Goal: Navigation & Orientation: Find specific page/section

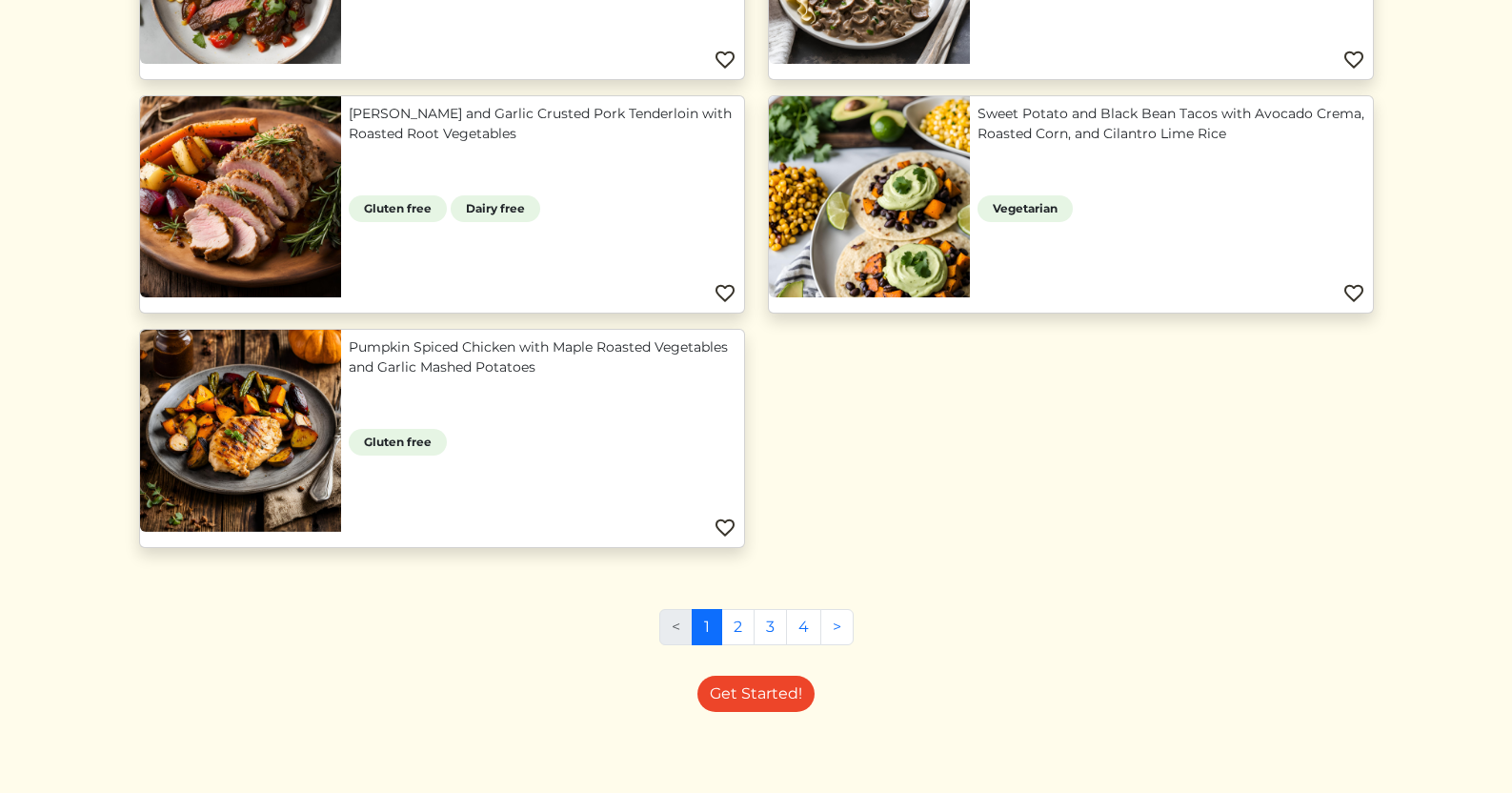
scroll to position [1796, 0]
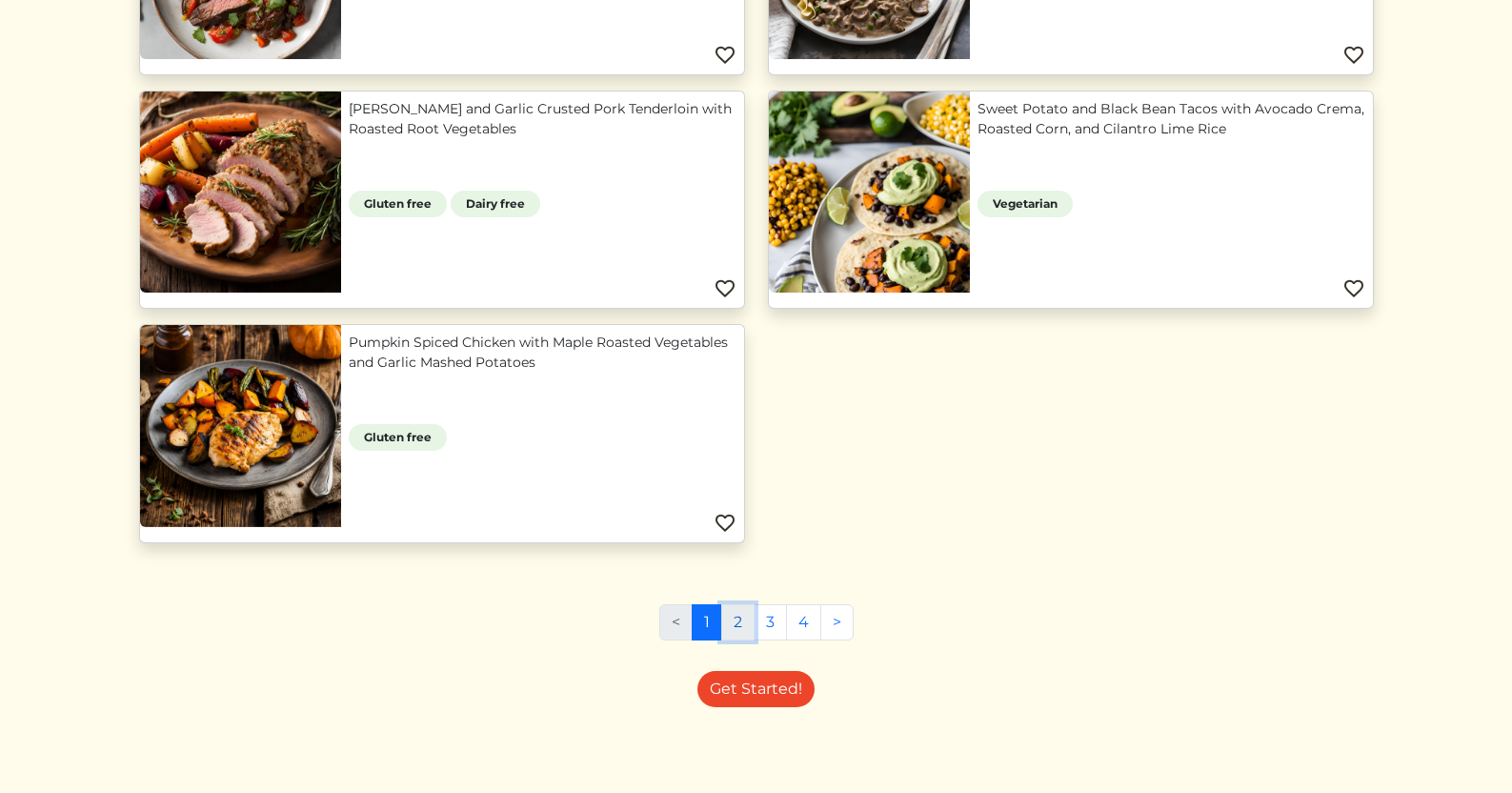
click at [743, 621] on link "2" at bounding box center [738, 622] width 33 height 36
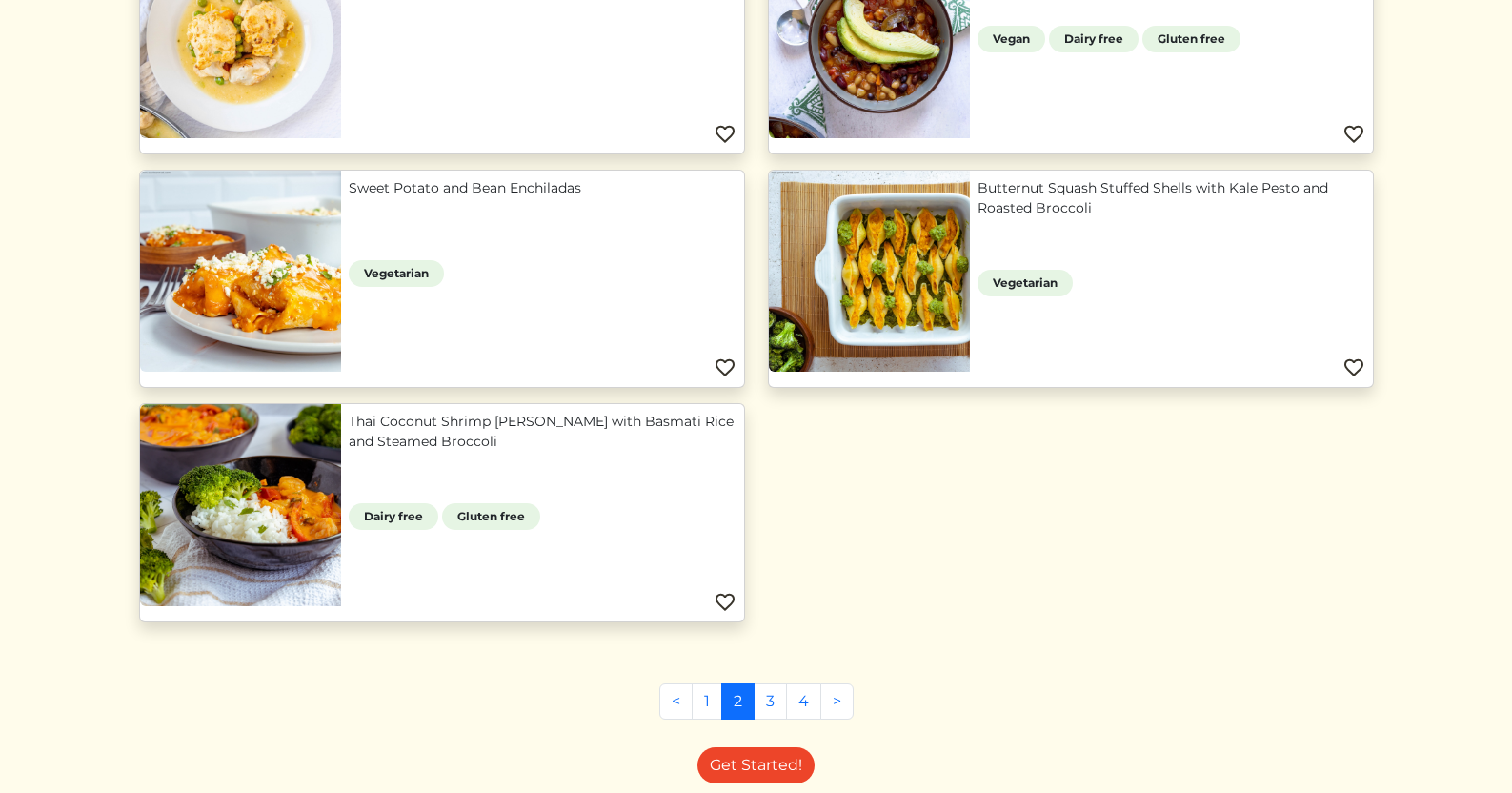
scroll to position [1724, 0]
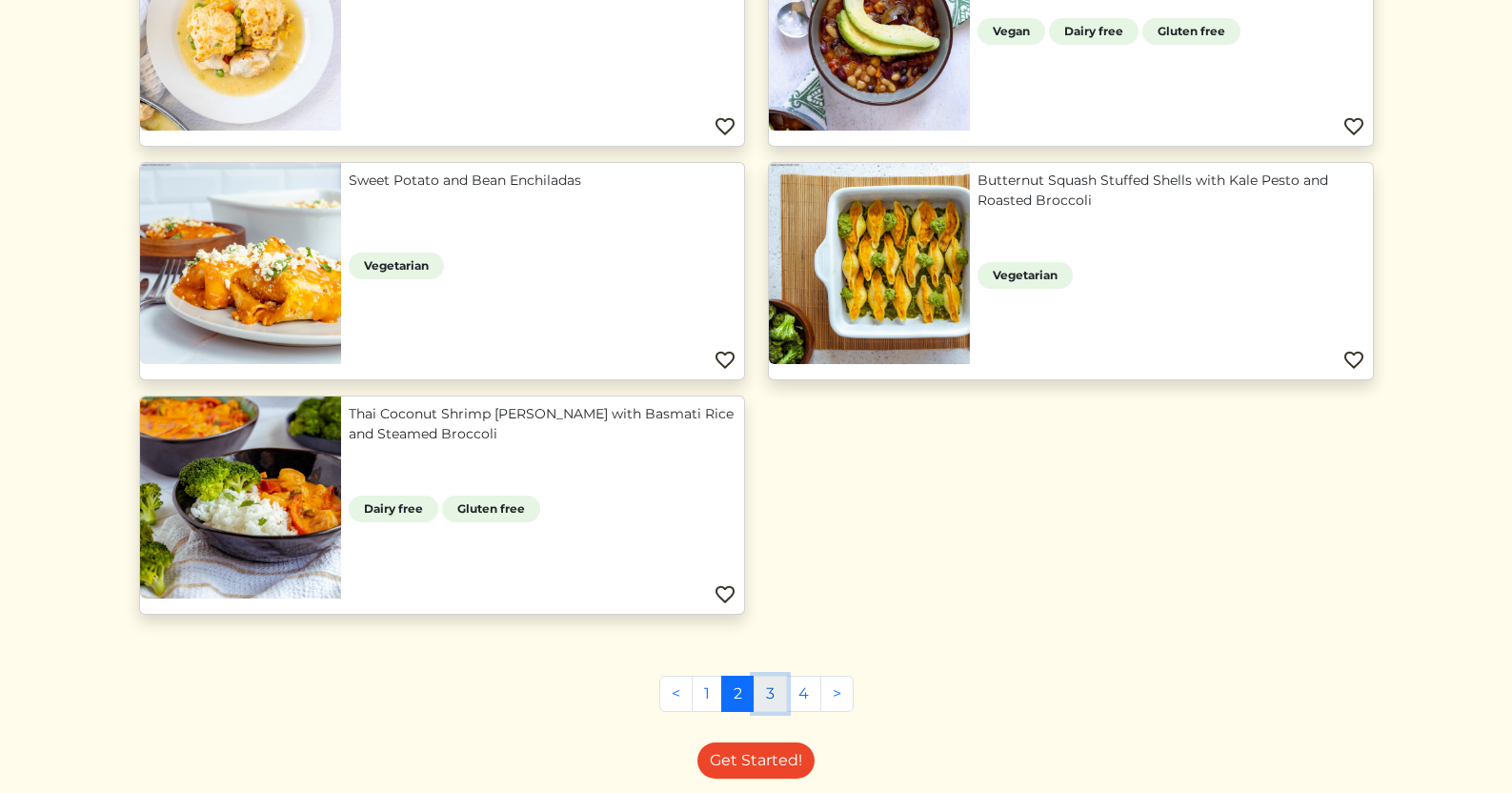
click at [771, 694] on link "3" at bounding box center [770, 693] width 33 height 36
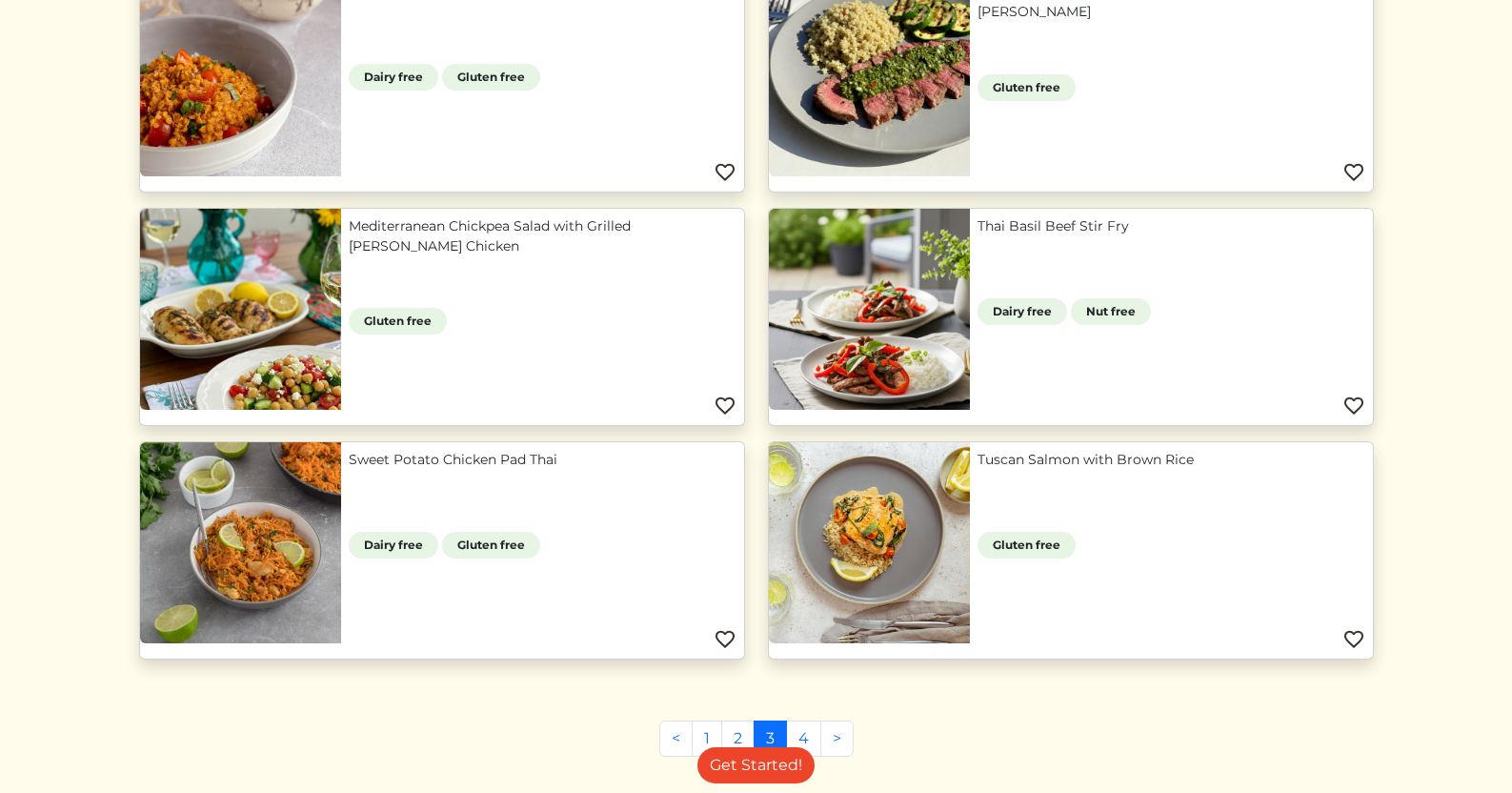
scroll to position [787, 0]
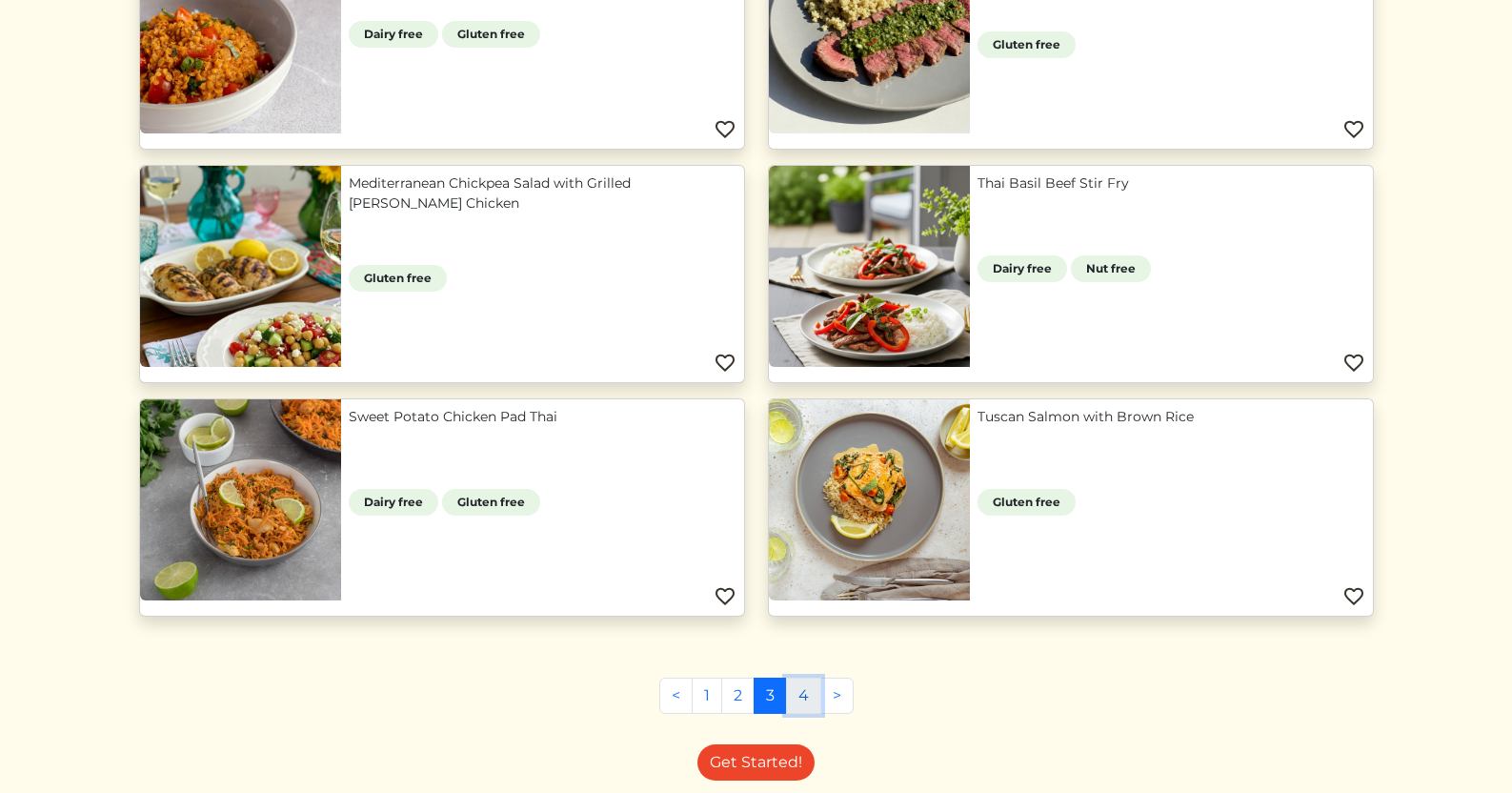
click at [793, 698] on link "4" at bounding box center [804, 695] width 35 height 36
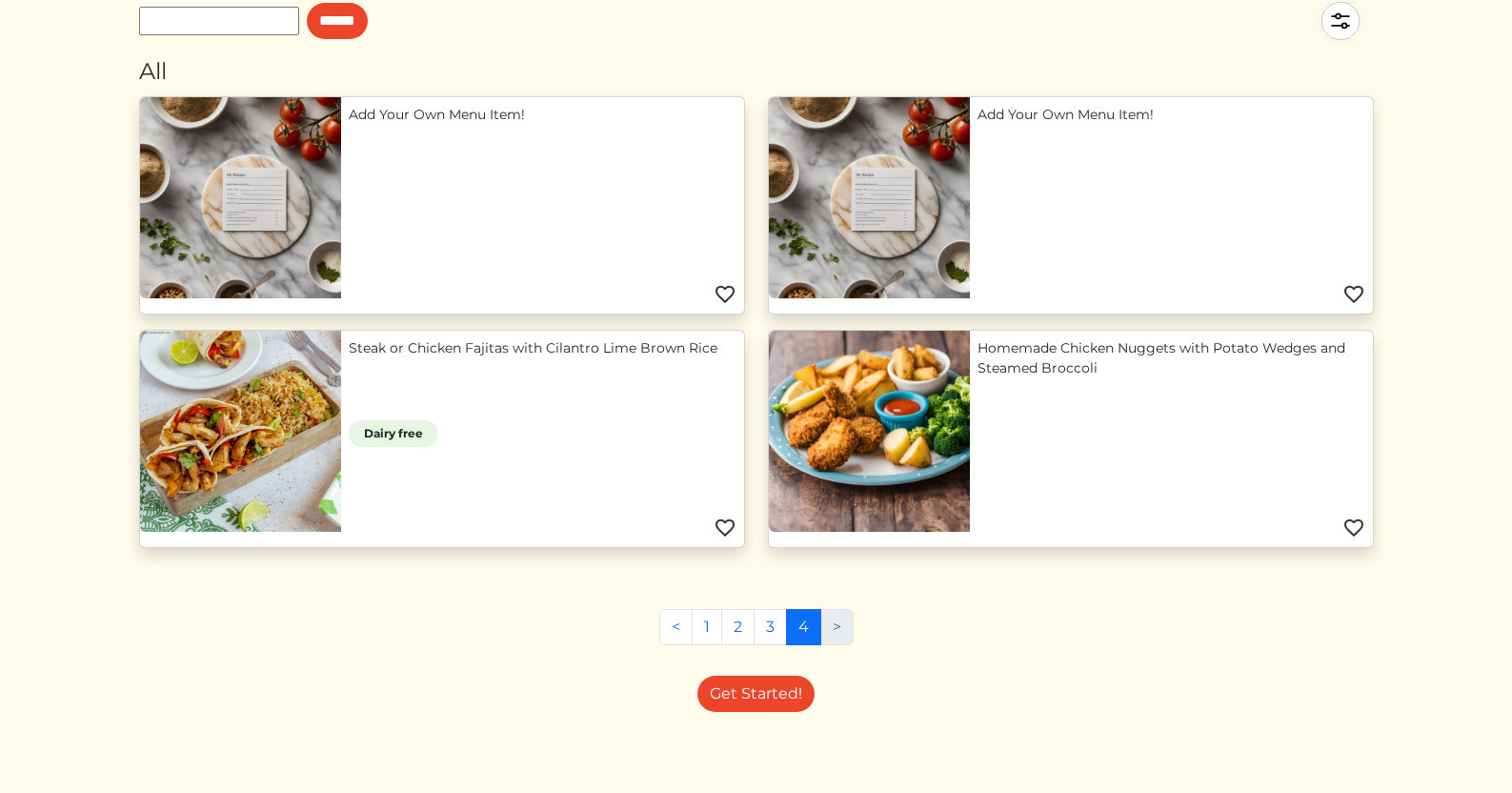
scroll to position [160, 0]
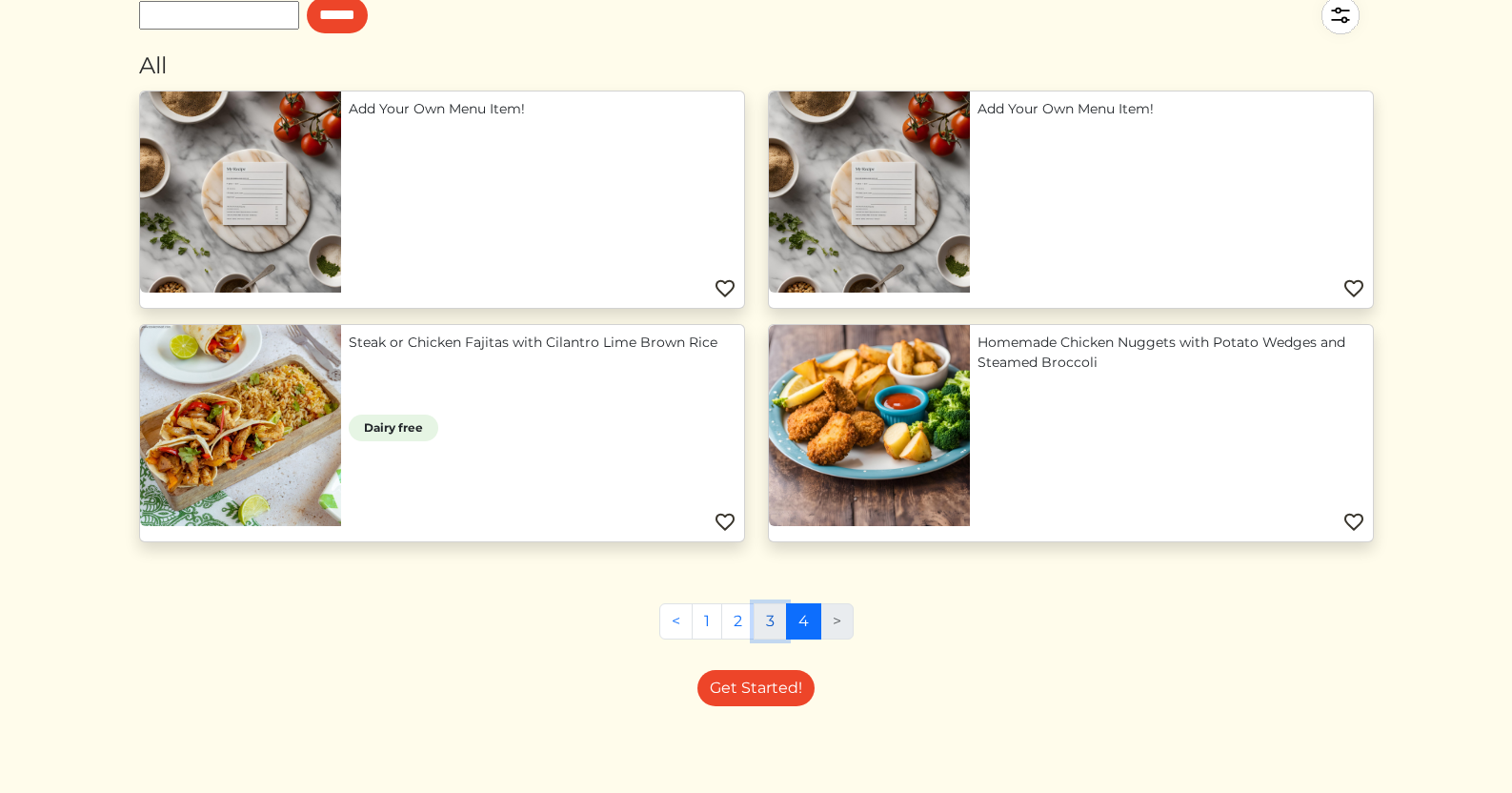
click at [773, 626] on link "3" at bounding box center [770, 621] width 33 height 36
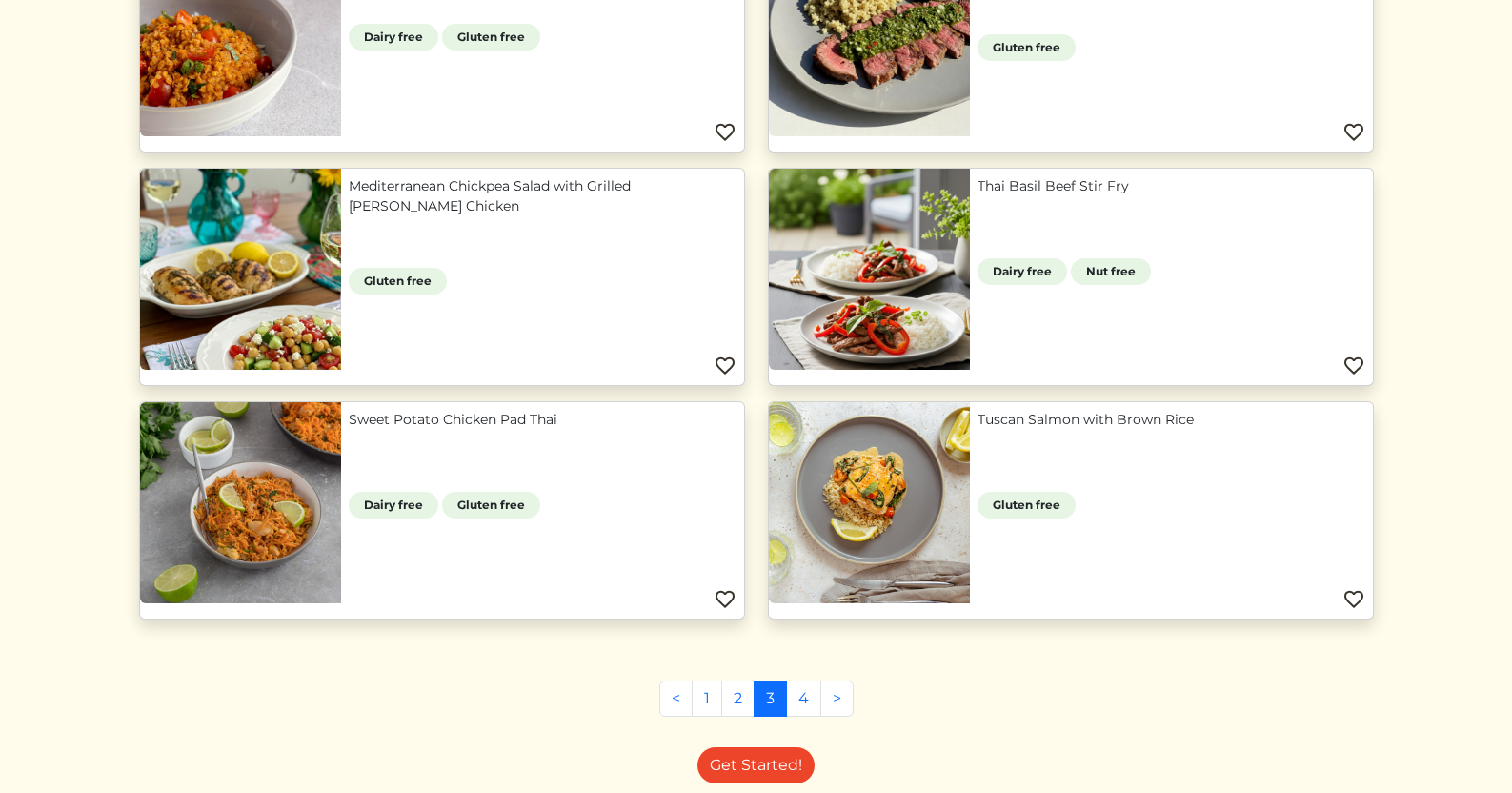
scroll to position [788, 0]
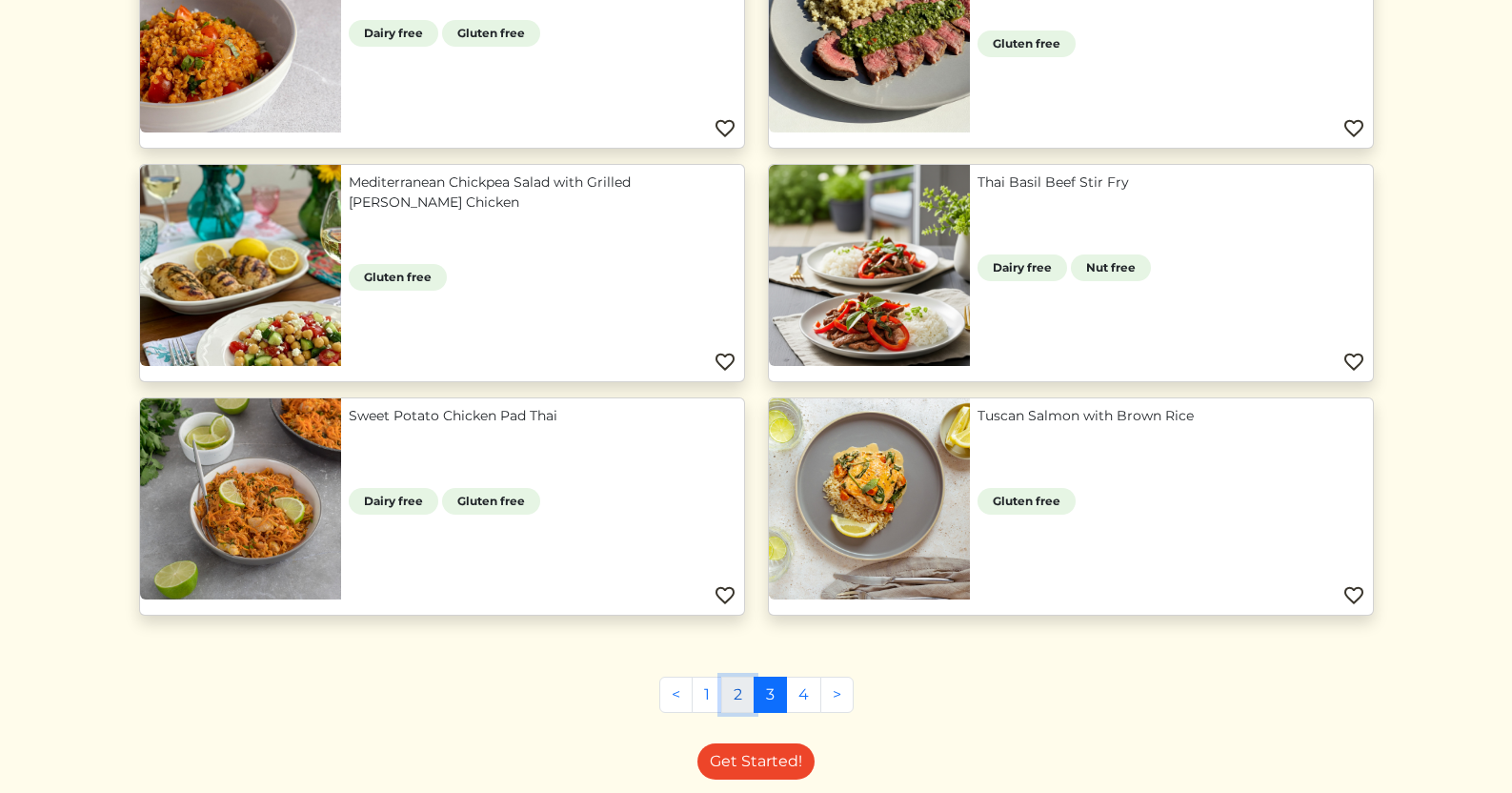
click at [737, 696] on link "2" at bounding box center [738, 694] width 33 height 36
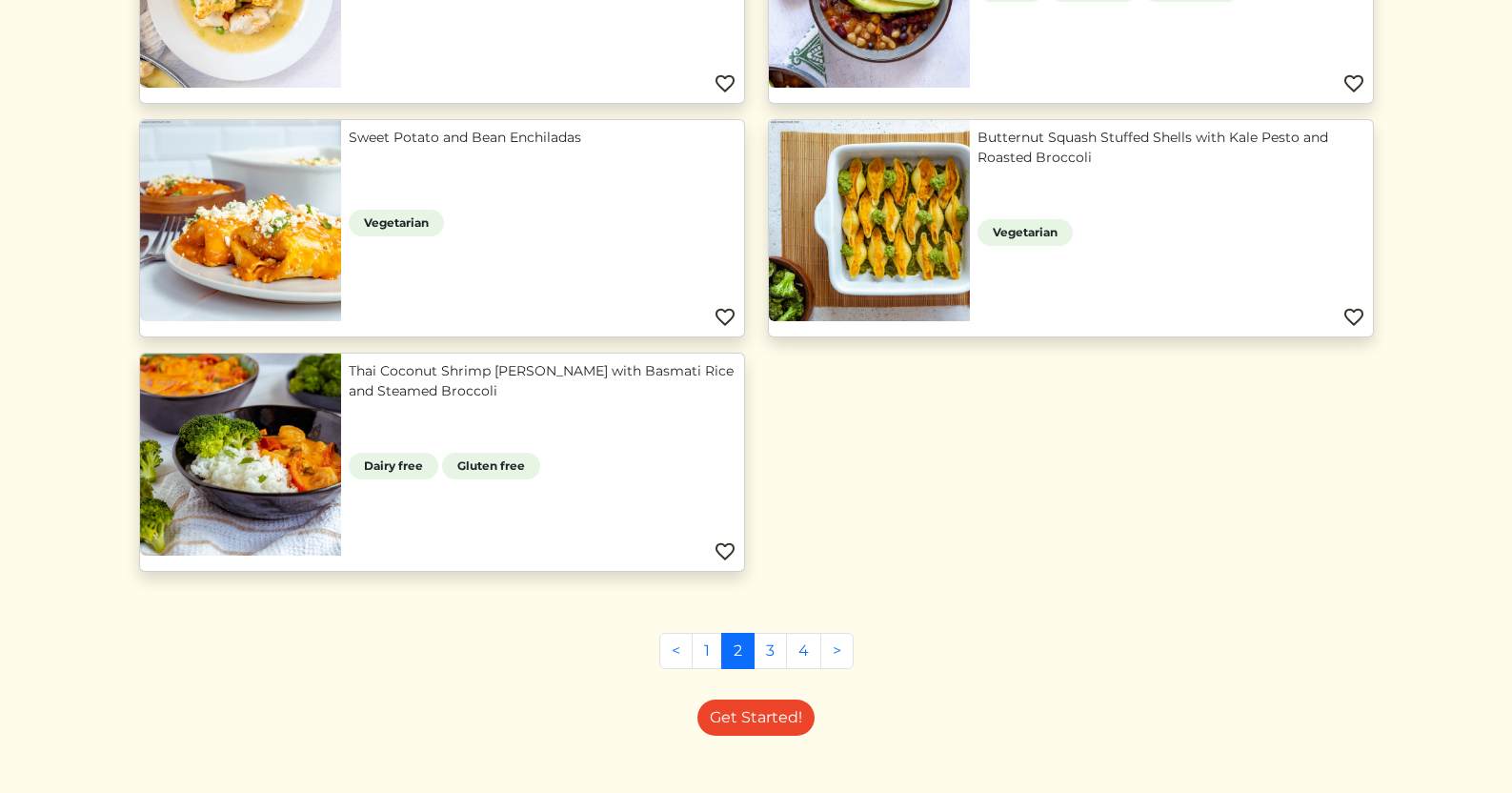
scroll to position [1796, 0]
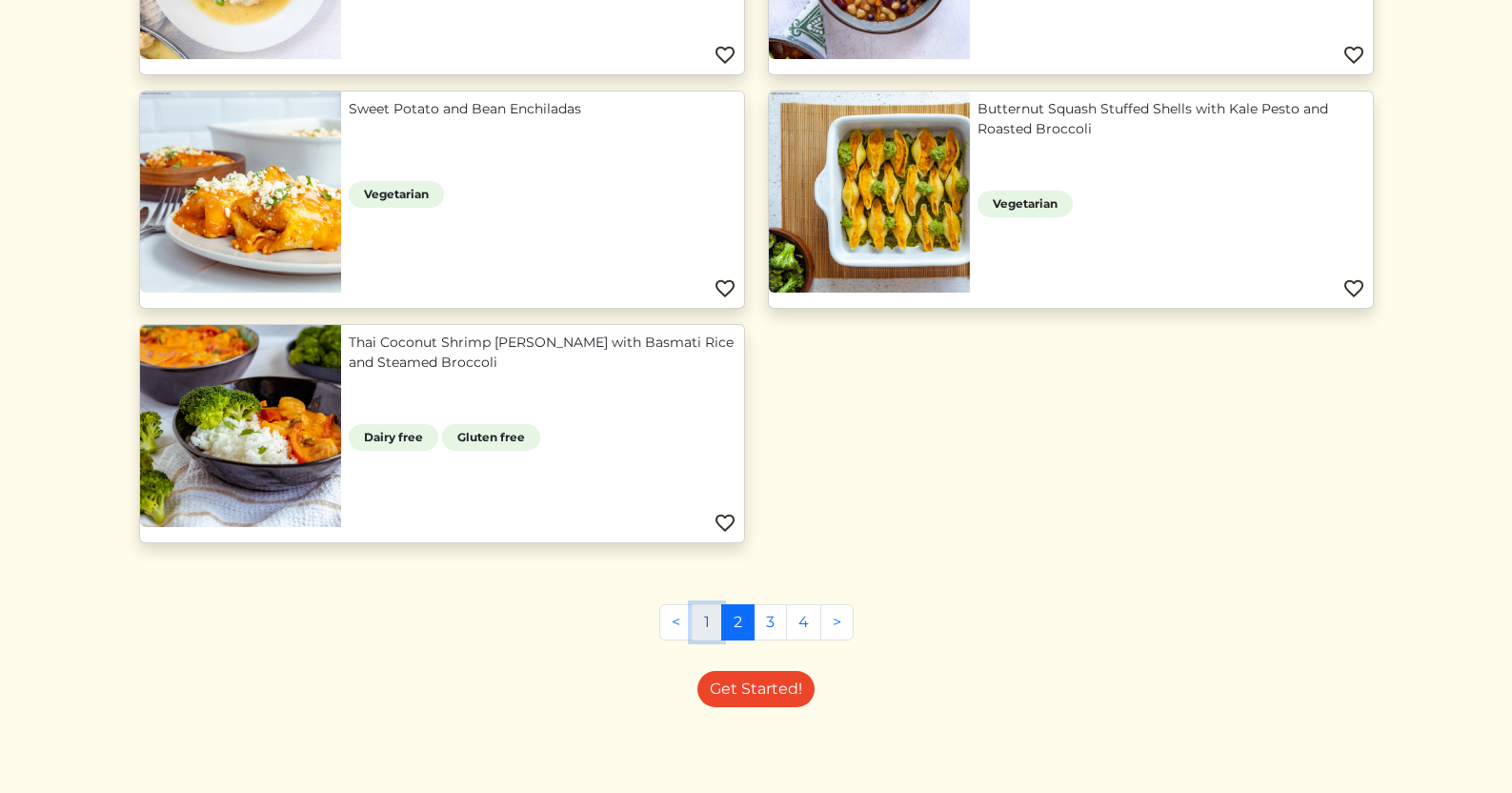
click at [711, 623] on link "1" at bounding box center [706, 622] width 30 height 36
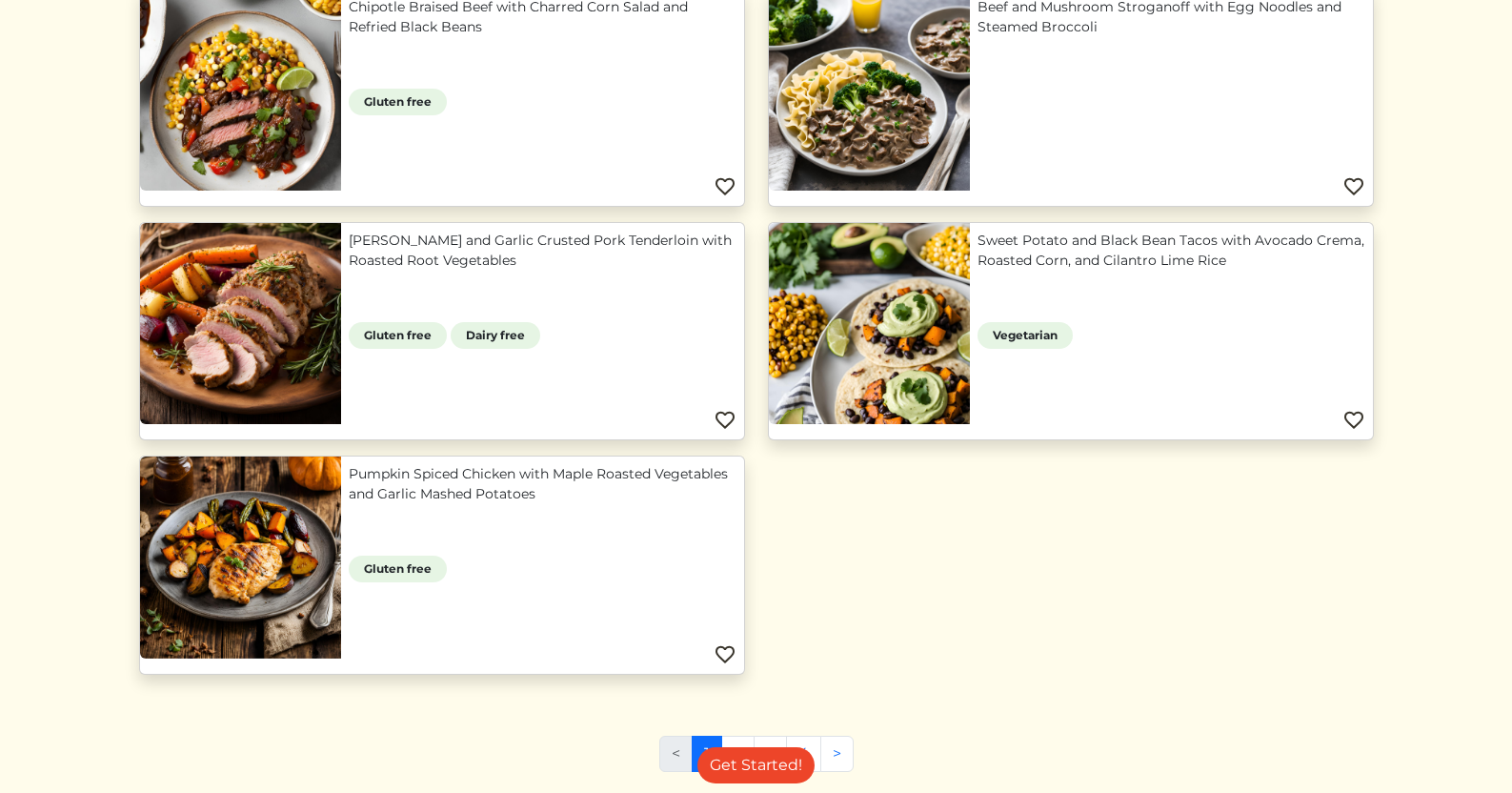
scroll to position [1666, 0]
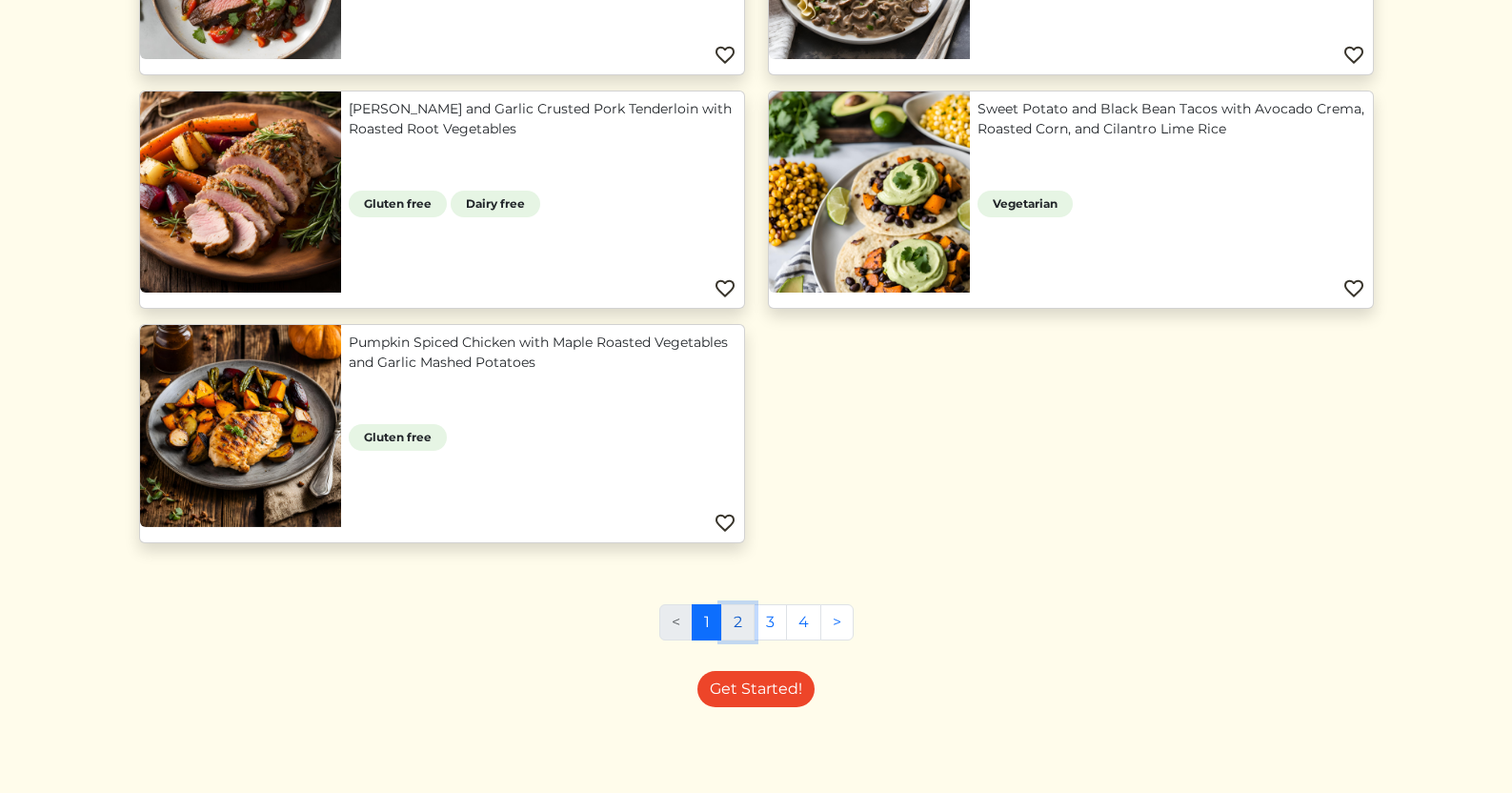
click at [747, 623] on link "2" at bounding box center [738, 622] width 33 height 36
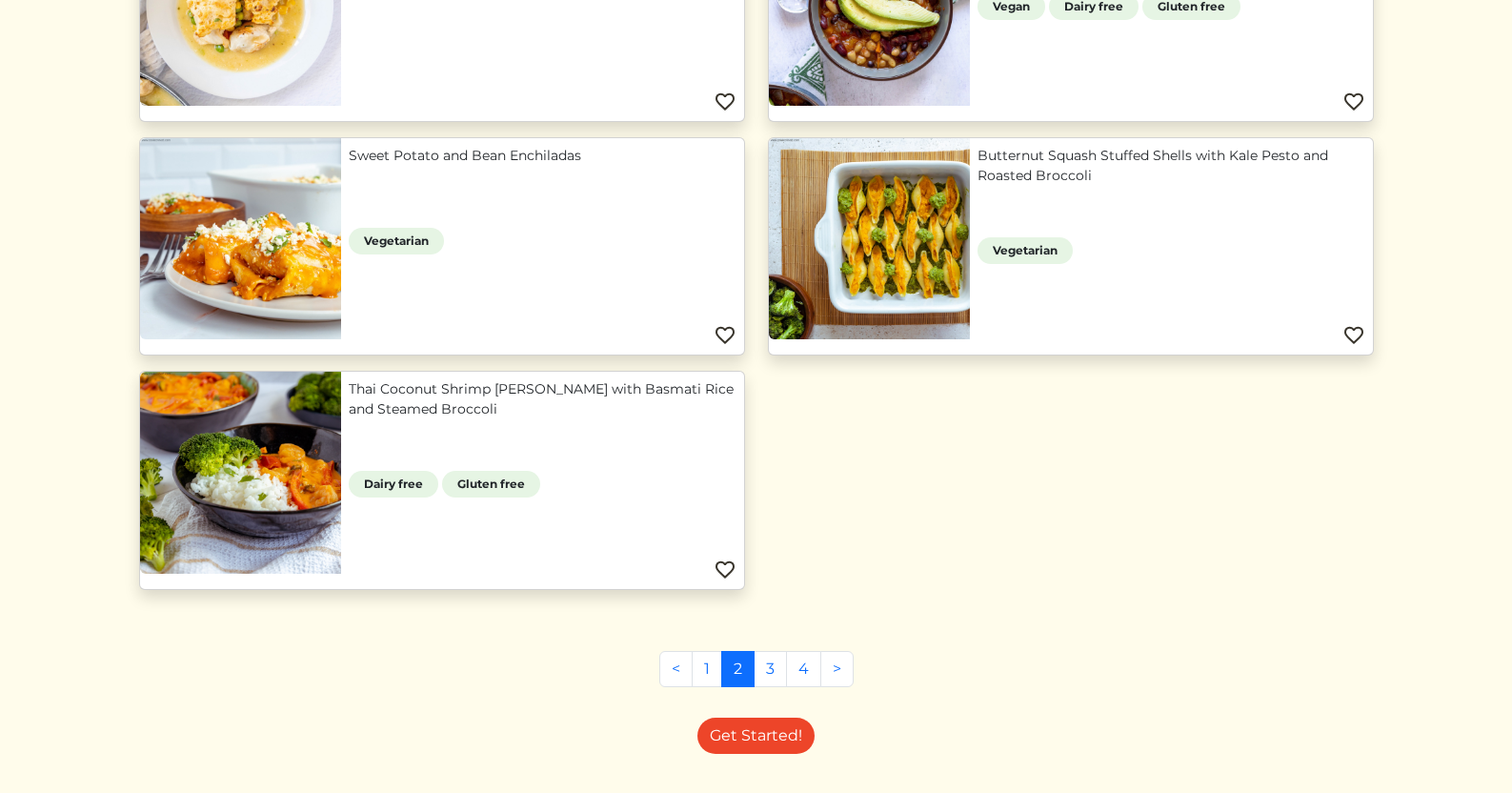
scroll to position [1755, 0]
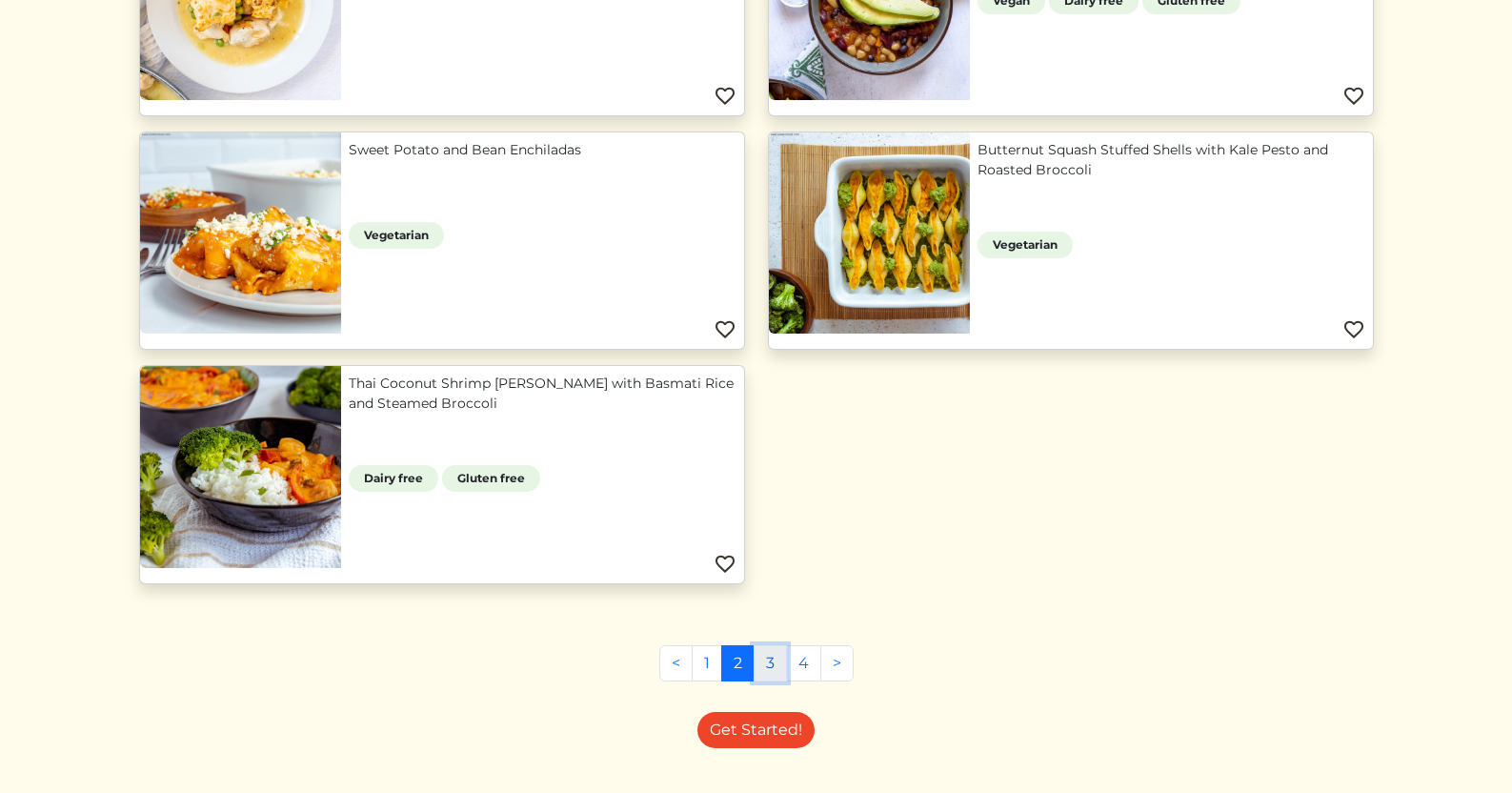
click at [768, 660] on link "3" at bounding box center [770, 662] width 33 height 36
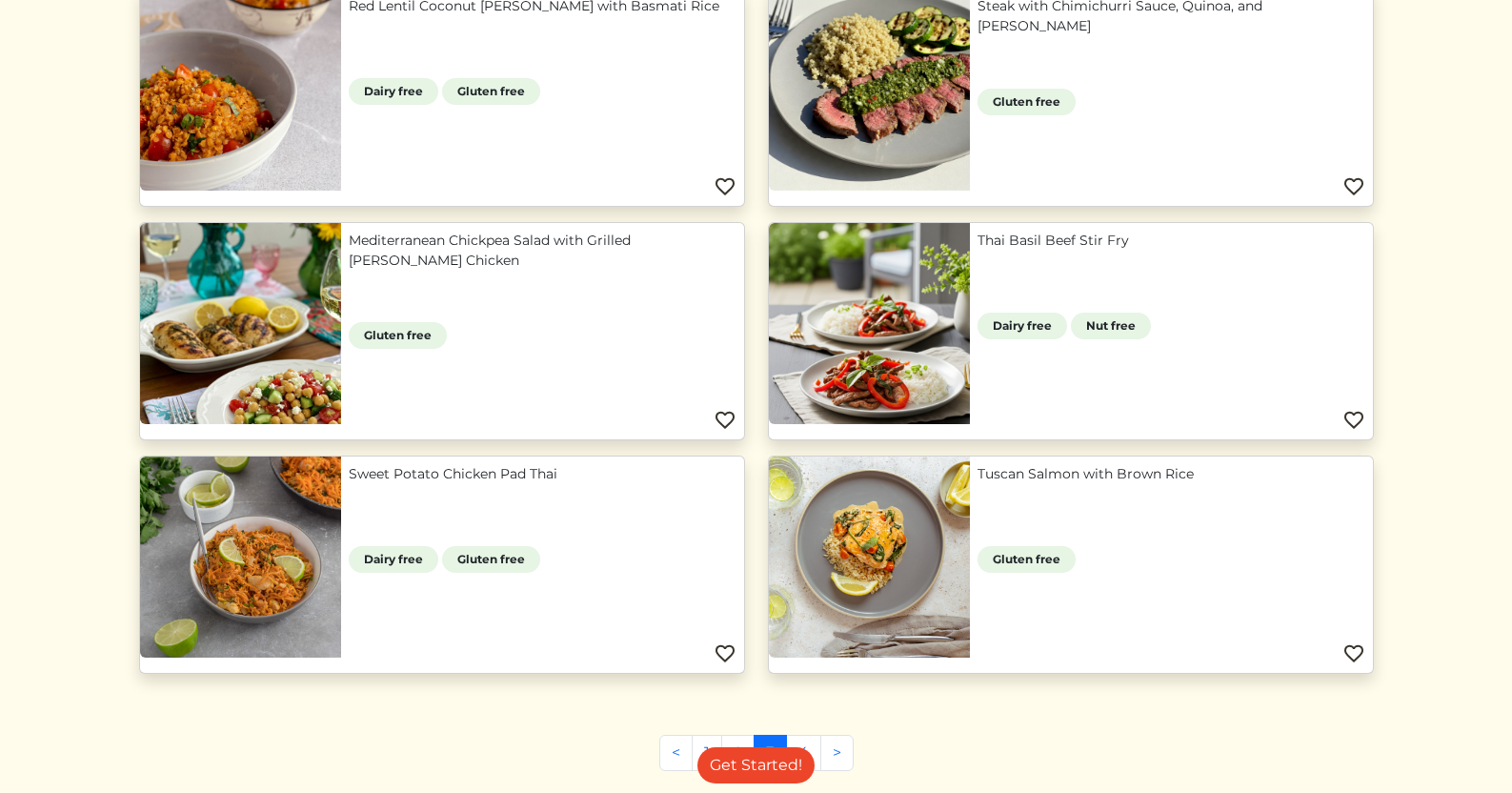
scroll to position [817, 0]
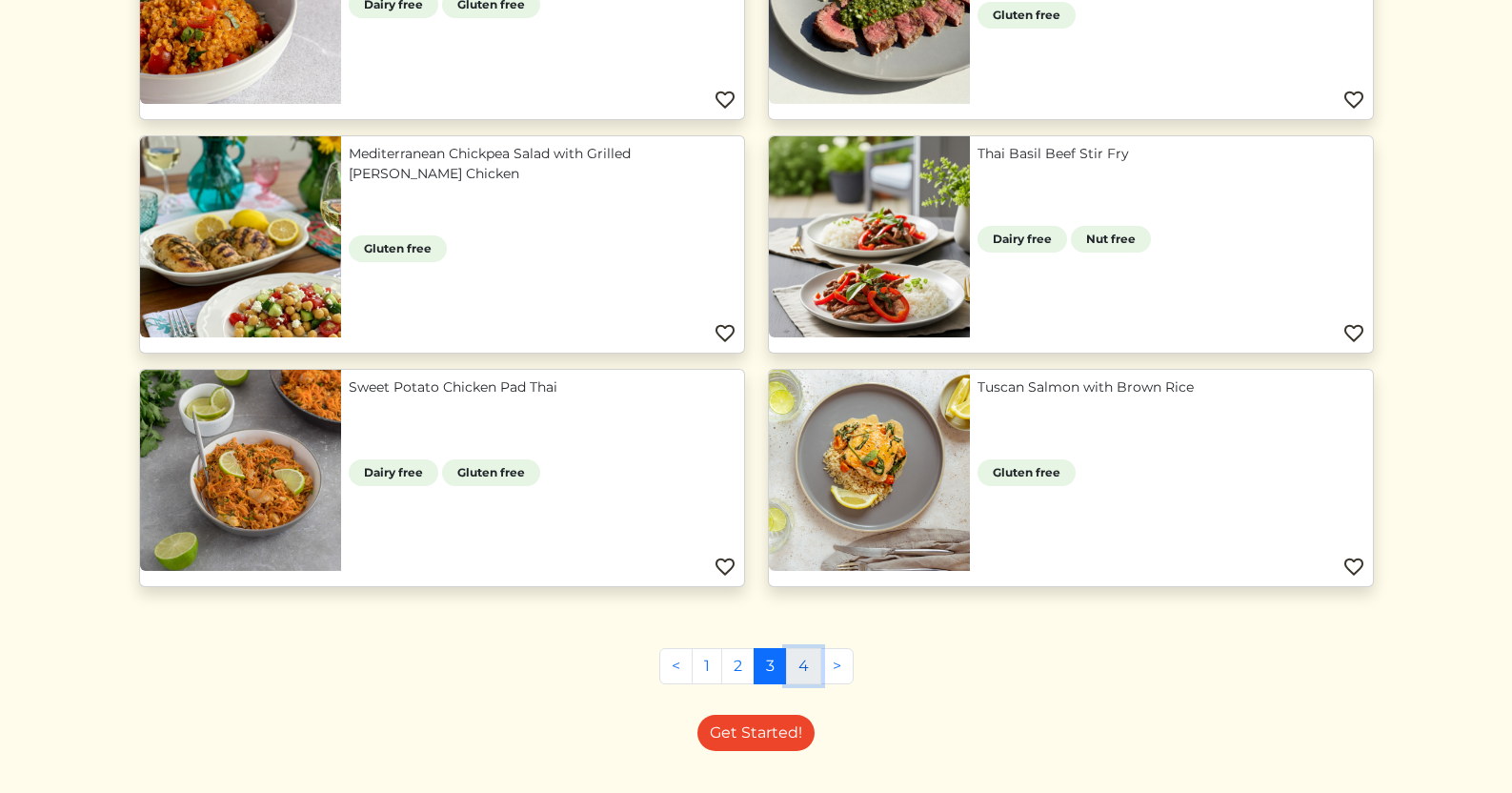
click at [802, 661] on link "4" at bounding box center [804, 665] width 35 height 36
